Goal: Download file/media

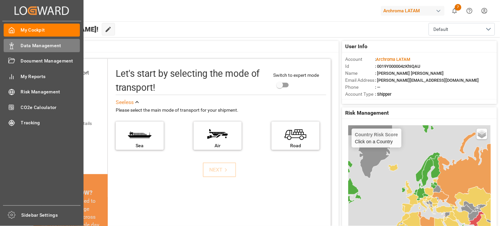
click at [40, 46] on span "Data Management" at bounding box center [50, 45] width 59 height 7
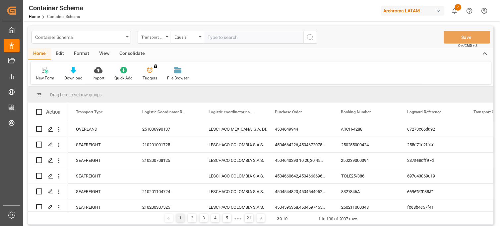
click at [127, 37] on icon "open menu" at bounding box center [127, 36] width 3 height 1
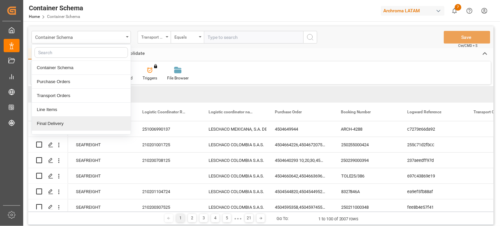
click at [62, 124] on div "Final Delivery" at bounding box center [81, 123] width 99 height 14
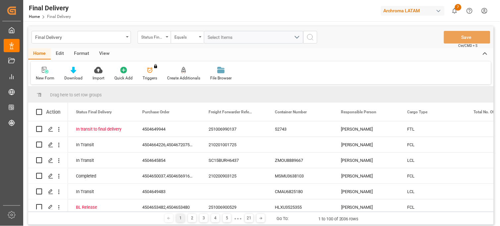
drag, startPoint x: 115, startPoint y: 211, endPoint x: 121, endPoint y: 211, distance: 5.6
click at [121, 211] on div "Drag here to set row groups Drag here to set column labels Action Status Final …" at bounding box center [261, 156] width 466 height 138
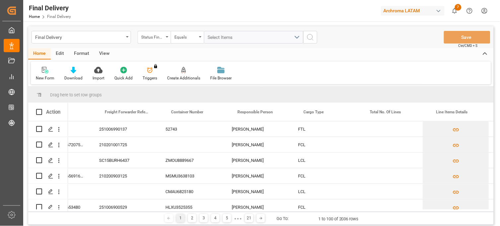
scroll to position [0, 104]
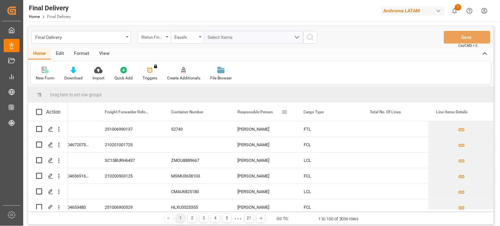
click at [285, 113] on span at bounding box center [285, 112] width 6 height 6
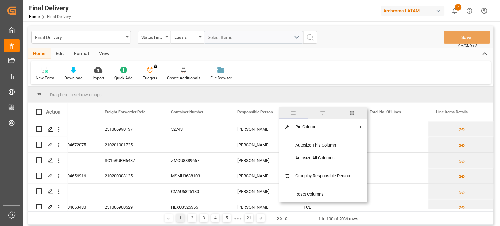
click at [324, 114] on span "filter" at bounding box center [323, 113] width 6 height 6
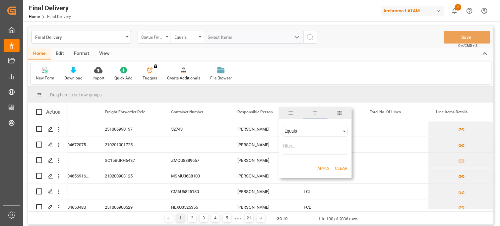
click at [345, 129] on span "Filtering operator" at bounding box center [345, 131] width 6 height 6
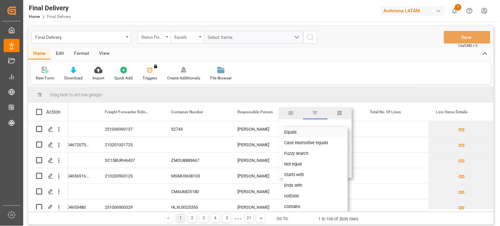
click at [300, 130] on div "Equals" at bounding box center [315, 131] width 65 height 11
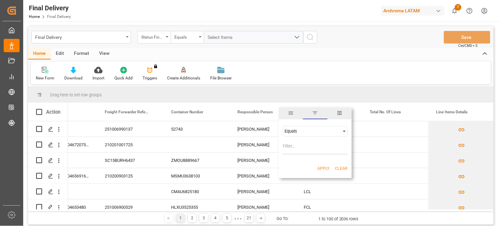
click at [293, 146] on input "Filter Value" at bounding box center [315, 147] width 65 height 13
type input "v"
type input "[PERSON_NAME]"
click at [323, 165] on button "Apply" at bounding box center [324, 168] width 12 height 7
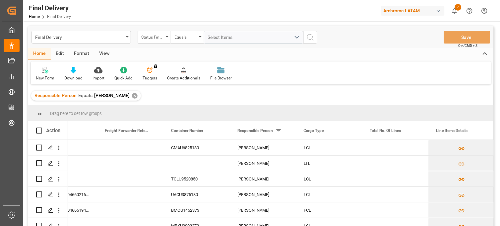
click at [58, 134] on div "Action" at bounding box center [48, 130] width 40 height 18
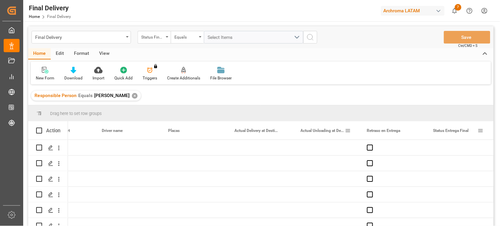
click at [347, 130] on span at bounding box center [348, 130] width 6 height 6
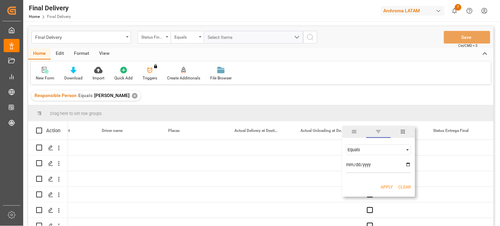
click at [380, 132] on span "filter" at bounding box center [379, 131] width 6 height 6
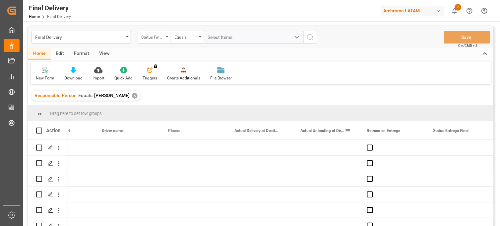
click at [348, 130] on span at bounding box center [348, 130] width 6 height 6
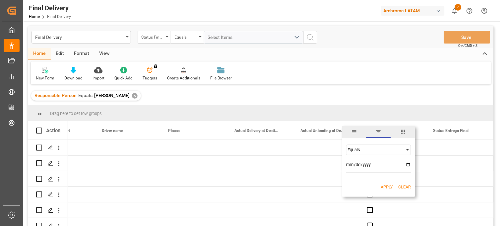
click at [380, 130] on span "filter" at bounding box center [379, 131] width 6 height 6
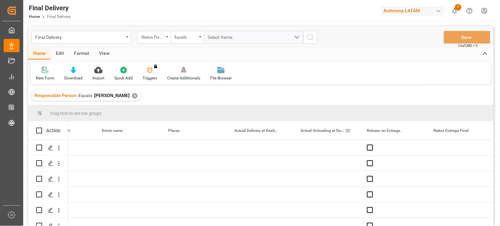
click at [337, 130] on span "Actual Unloading at Destination" at bounding box center [323, 130] width 44 height 5
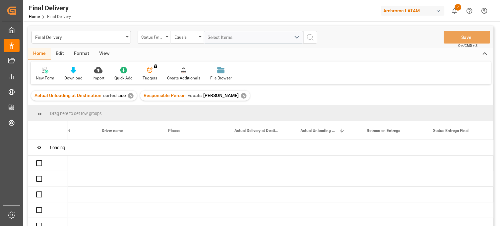
click at [349, 130] on div "Final Delivery Status Final Delivery Equals Select Items Save Ctrl/CMD + S Home…" at bounding box center [261, 134] width 466 height 217
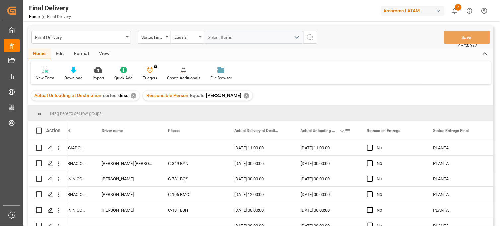
click at [348, 131] on span at bounding box center [348, 130] width 6 height 6
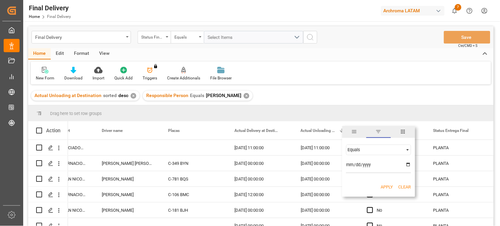
click at [406, 148] on span "Filtering operator" at bounding box center [408, 150] width 6 height 6
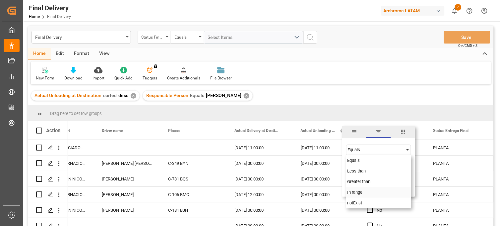
click at [363, 191] on span "In range" at bounding box center [355, 191] width 15 height 5
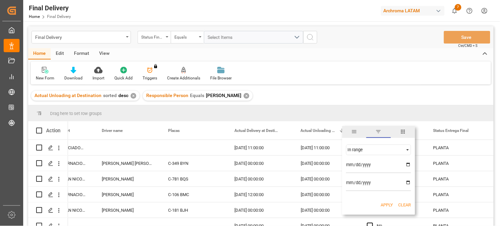
click at [408, 164] on input "date" at bounding box center [378, 166] width 65 height 13
type input "[DATE]"
click at [408, 181] on input "date" at bounding box center [378, 183] width 65 height 13
type input "[DATE]"
click at [388, 204] on button "Apply" at bounding box center [387, 204] width 12 height 7
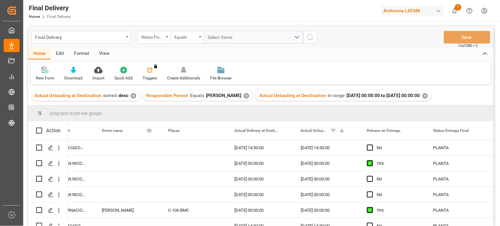
click at [116, 133] on div "Driver name" at bounding box center [124, 130] width 44 height 18
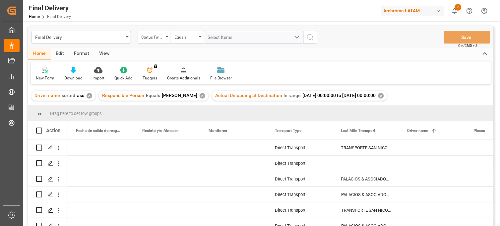
click at [59, 132] on div "Action" at bounding box center [53, 130] width 14 height 6
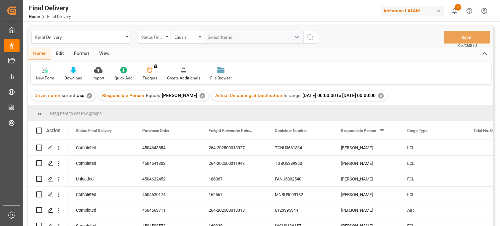
click at [73, 73] on icon at bounding box center [74, 70] width 6 height 7
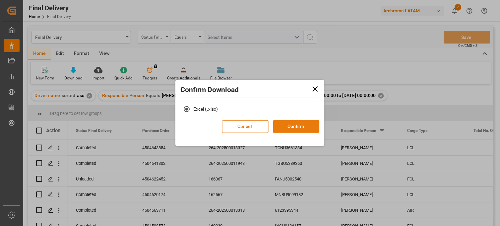
click at [302, 125] on button "Confirm" at bounding box center [296, 126] width 46 height 13
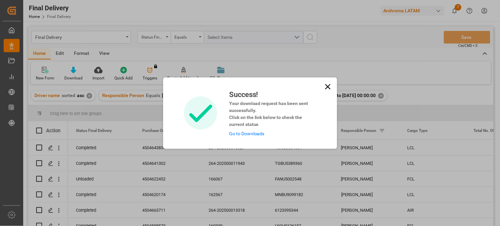
click at [256, 133] on link "Go to Downloads" at bounding box center [246, 133] width 35 height 5
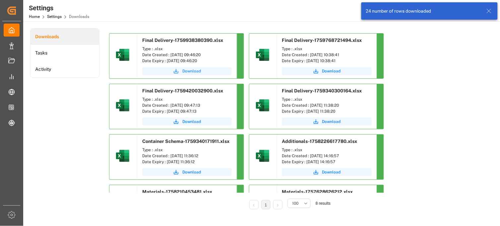
click at [191, 73] on span "Download" at bounding box center [191, 71] width 19 height 6
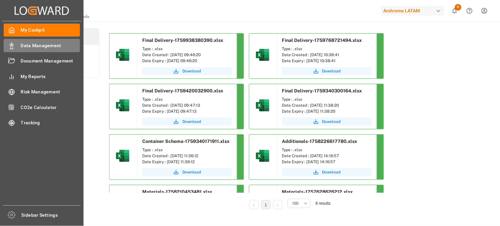
click at [41, 49] on div "Data Management Data Management" at bounding box center [42, 45] width 76 height 13
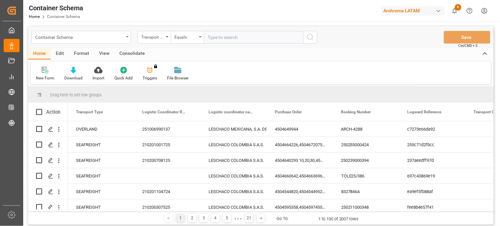
click at [124, 38] on div "Container Schema" at bounding box center [82, 37] width 100 height 13
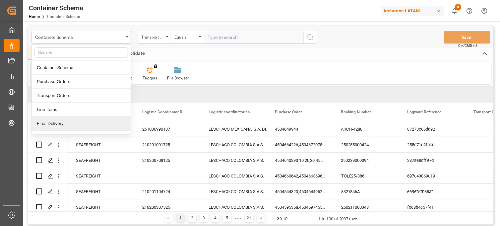
click at [53, 125] on div "Final Delivery" at bounding box center [81, 123] width 99 height 14
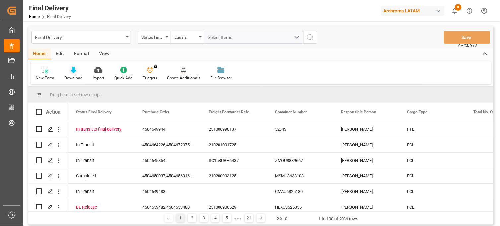
click at [74, 75] on div "Download" at bounding box center [73, 78] width 18 height 6
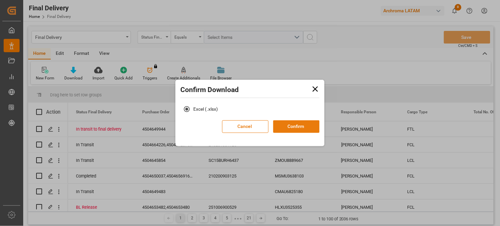
click at [295, 125] on button "Confirm" at bounding box center [296, 126] width 46 height 13
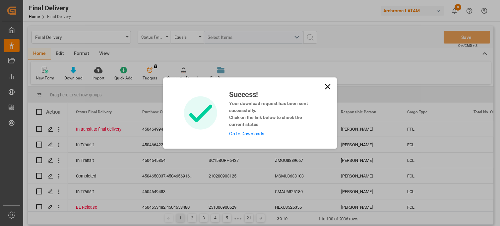
click at [250, 132] on link "Go to Downloads" at bounding box center [246, 133] width 35 height 5
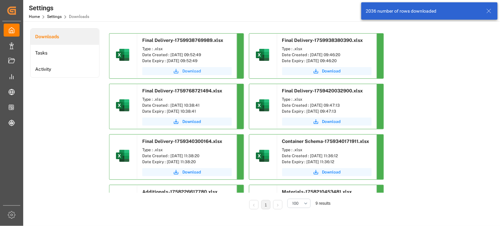
click at [192, 74] on button "Download" at bounding box center [187, 71] width 90 height 8
